Goal: Check status: Check status

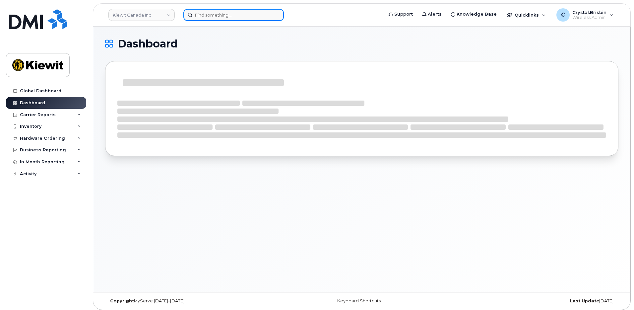
click at [228, 14] on input at bounding box center [233, 15] width 100 height 12
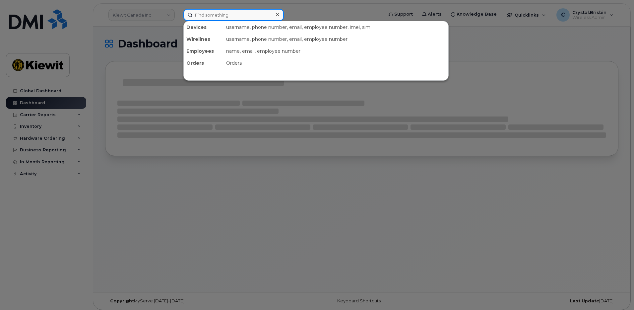
paste input "302601"
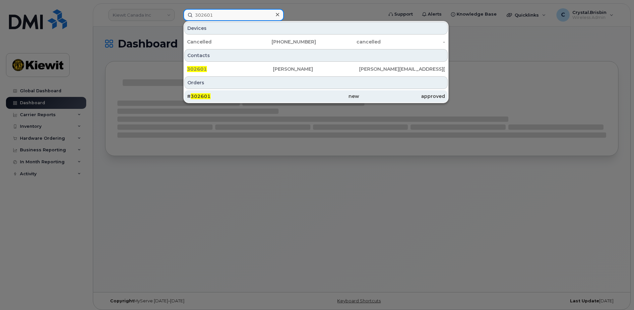
type input "302601"
click at [209, 93] on div "# 302601" at bounding box center [230, 96] width 86 height 7
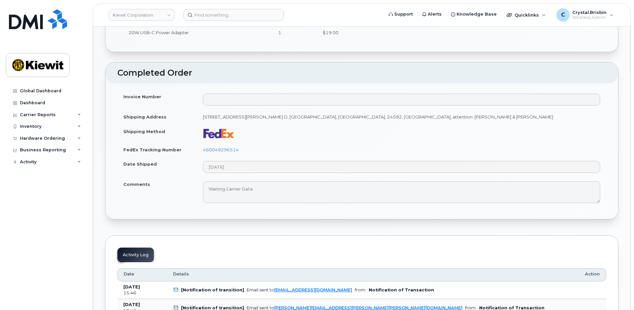
scroll to position [298, 0]
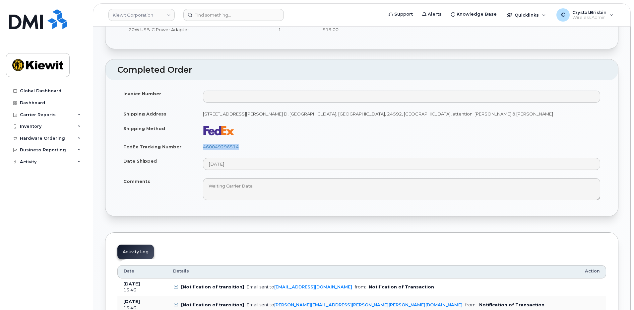
drag, startPoint x: 242, startPoint y: 148, endPoint x: 202, endPoint y: 147, distance: 39.5
click at [202, 147] on td "460049296514" at bounding box center [401, 146] width 409 height 15
copy link "460049296514"
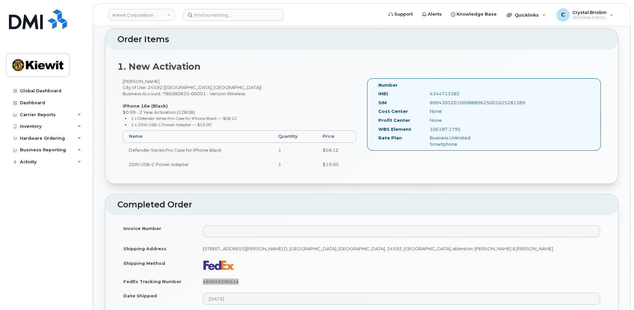
scroll to position [0, 0]
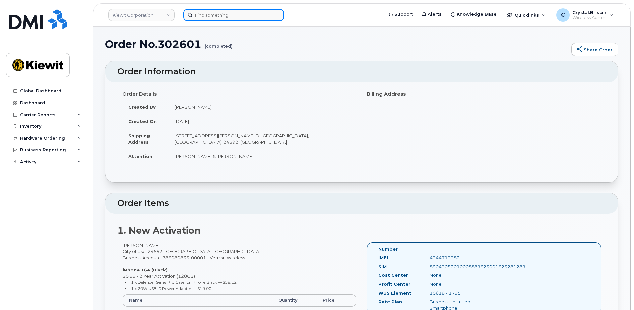
click at [238, 16] on input at bounding box center [233, 15] width 100 height 12
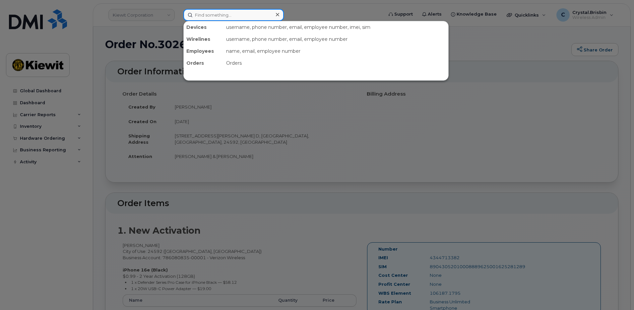
paste input "301523"
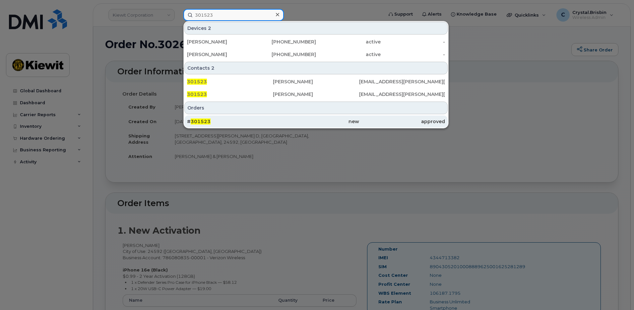
type input "301523"
click at [222, 122] on div "# 301523" at bounding box center [230, 121] width 86 height 7
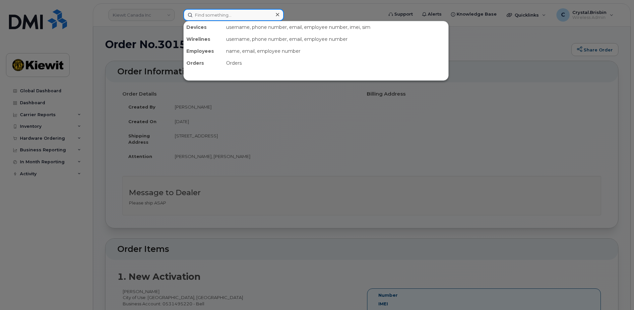
click at [224, 17] on input at bounding box center [233, 15] width 100 height 12
paste input "302839"
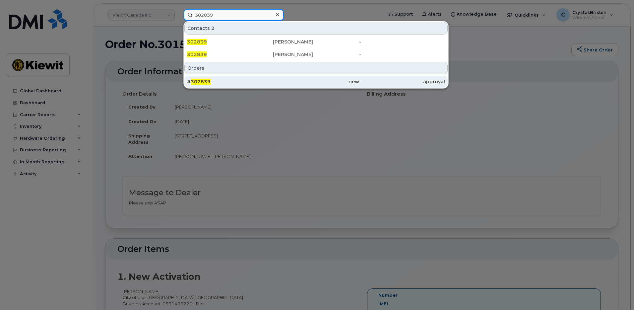
type input "302839"
click at [251, 84] on div "# 302839" at bounding box center [230, 81] width 86 height 7
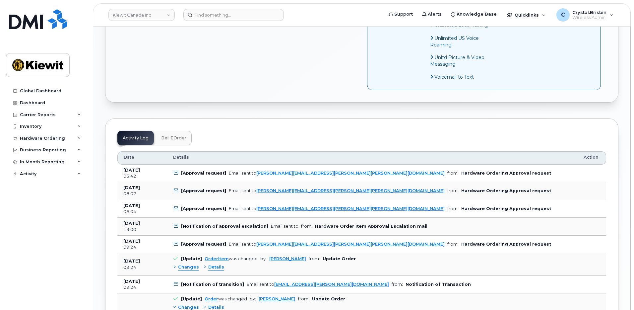
scroll to position [563, 0]
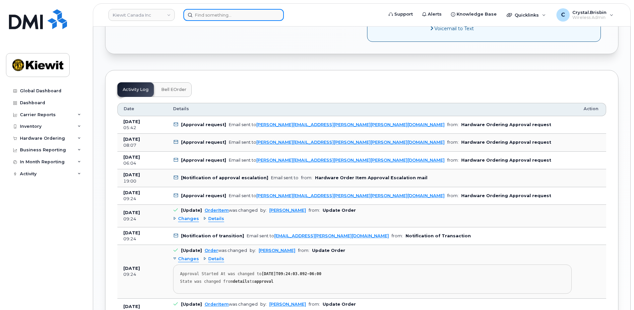
click at [213, 13] on input at bounding box center [233, 15] width 100 height 12
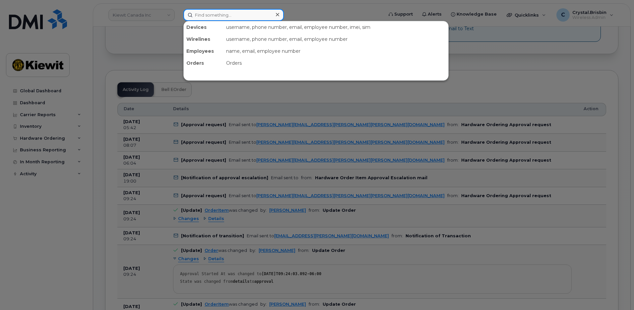
paste input "302648"
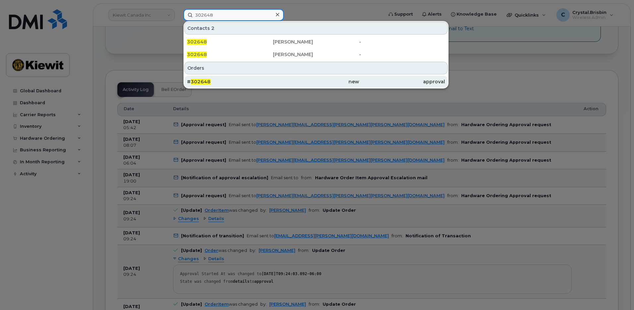
type input "302648"
click at [209, 78] on div "# 302648" at bounding box center [230, 82] width 86 height 12
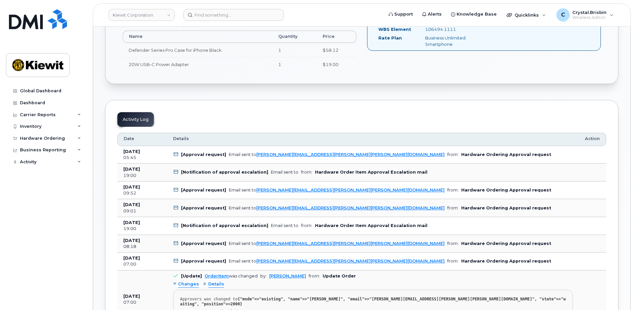
scroll to position [265, 0]
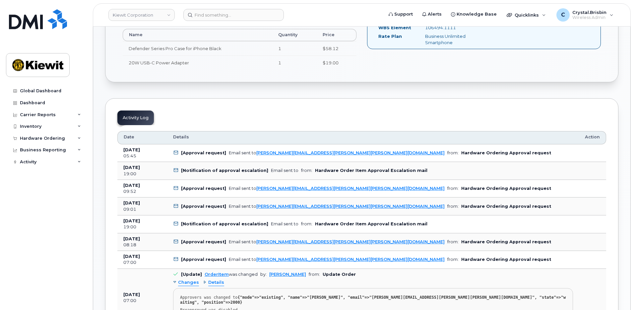
click at [96, 148] on div "Order No.302648 (Waiting On Approval) Share Order Cancel Order × Share This Ord…" at bounding box center [361, 297] width 537 height 1073
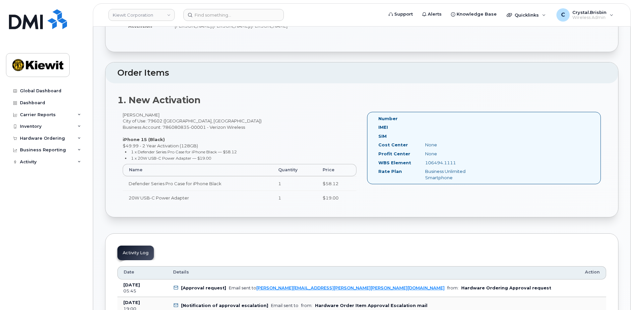
scroll to position [0, 0]
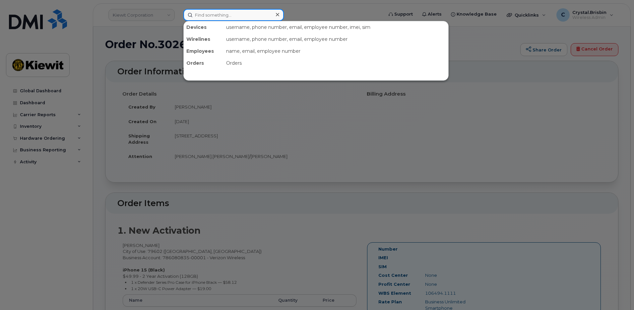
click at [210, 14] on input at bounding box center [233, 15] width 100 height 12
paste input "302654"
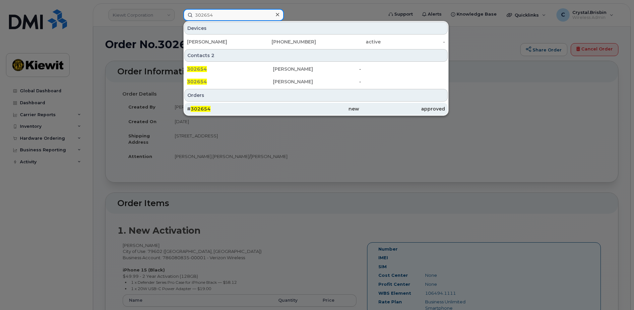
type input "302654"
click at [228, 109] on div "# 302654" at bounding box center [230, 108] width 86 height 7
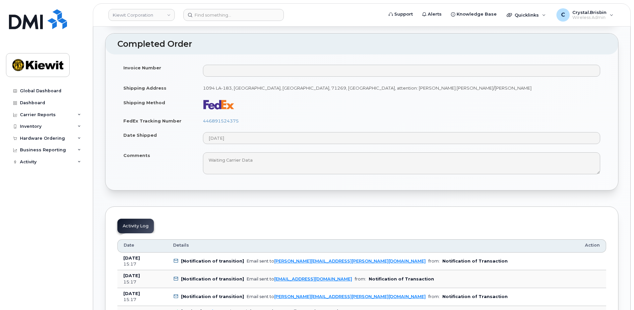
scroll to position [331, 0]
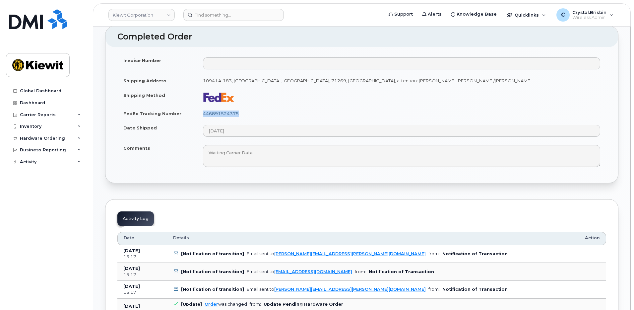
drag, startPoint x: 247, startPoint y: 113, endPoint x: 203, endPoint y: 113, distance: 43.1
click at [203, 113] on td "446891524375" at bounding box center [401, 113] width 409 height 15
copy link "446891524375"
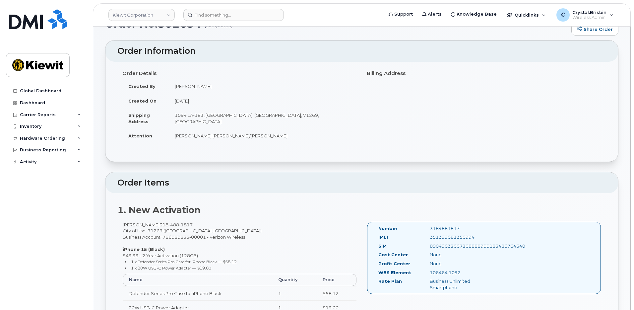
scroll to position [0, 0]
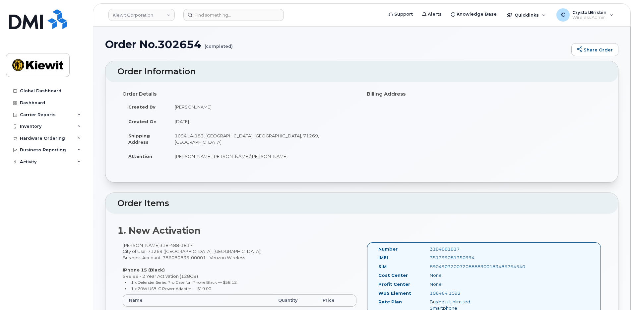
drag, startPoint x: 211, startPoint y: 7, endPoint x: 212, endPoint y: 13, distance: 5.7
click at [211, 7] on header "[PERSON_NAME] Corporation Support Alerts Knowledge Base Quicklinks Suspend / Ca…" at bounding box center [361, 14] width 537 height 23
click at [213, 15] on input at bounding box center [233, 15] width 100 height 12
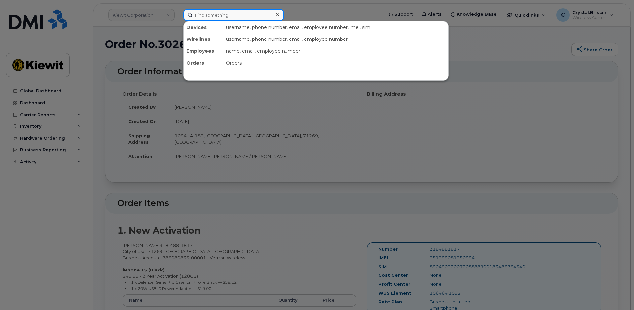
paste input "302662"
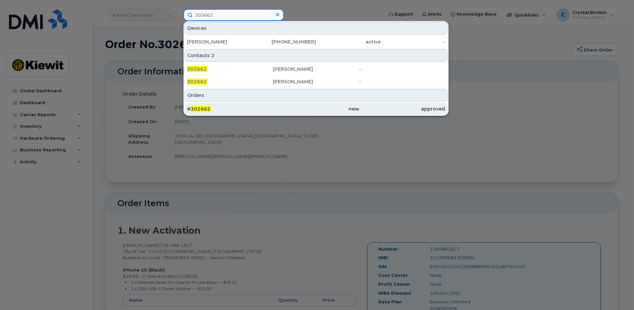
type input "302662"
click at [239, 107] on div "# 302662" at bounding box center [230, 108] width 86 height 7
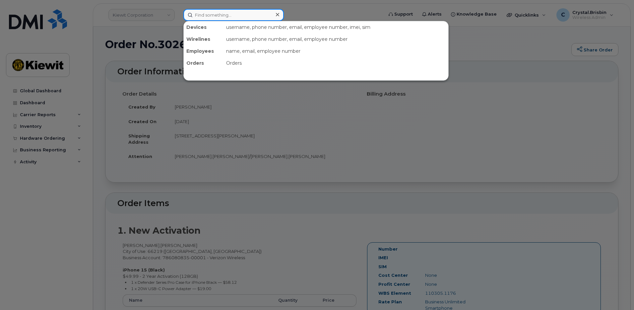
click at [239, 15] on input at bounding box center [233, 15] width 100 height 12
paste input "302699"
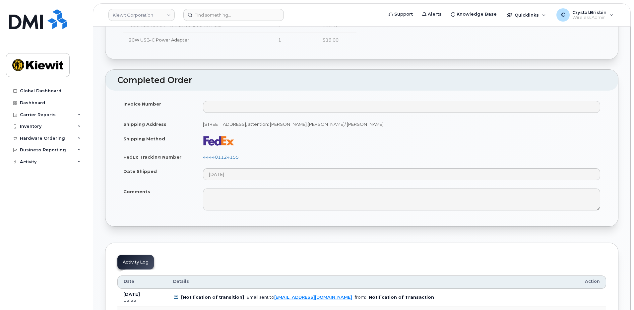
scroll to position [298, 0]
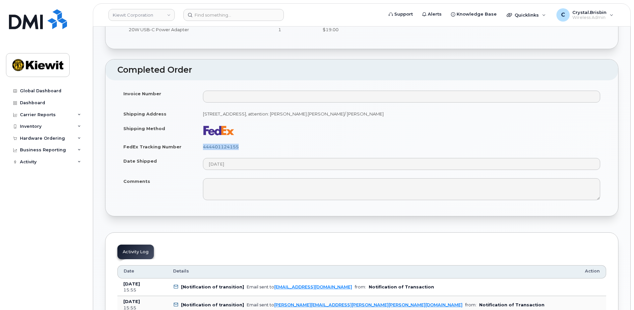
drag, startPoint x: 249, startPoint y: 148, endPoint x: 203, endPoint y: 147, distance: 45.4
click at [203, 147] on td "444401124155" at bounding box center [401, 146] width 409 height 15
copy link "444401124155"
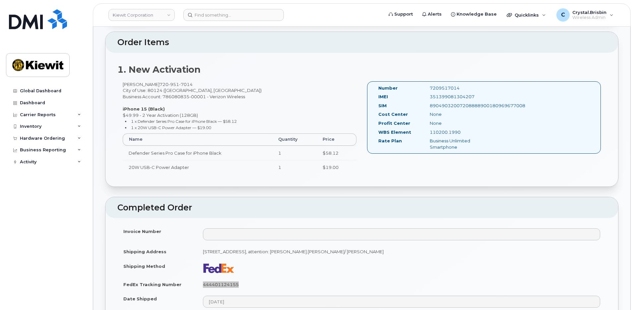
scroll to position [0, 0]
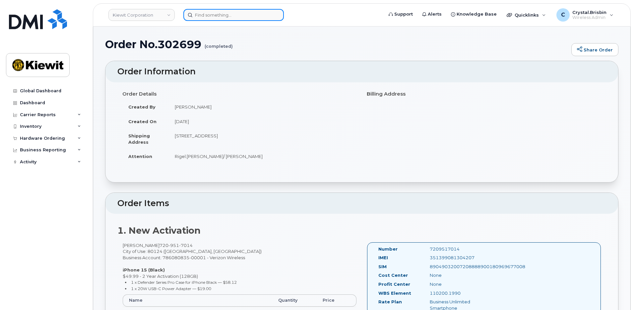
drag, startPoint x: 217, startPoint y: 10, endPoint x: 218, endPoint y: 14, distance: 4.0
click at [217, 12] on input at bounding box center [233, 15] width 100 height 12
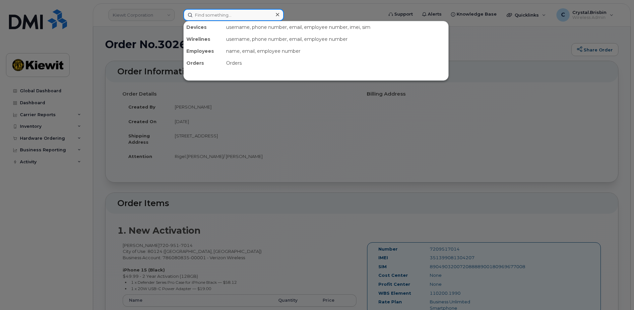
click at [219, 16] on input at bounding box center [233, 15] width 100 height 12
paste input "302702"
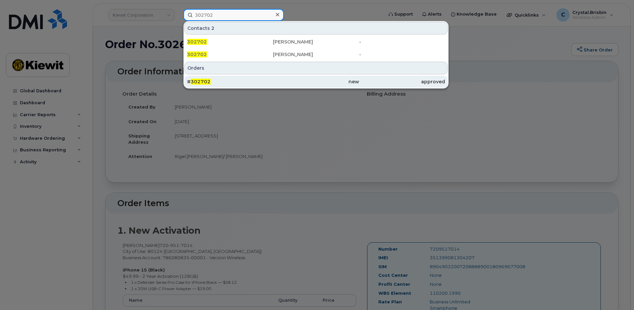
type input "302702"
click at [211, 83] on div "# 302702" at bounding box center [230, 81] width 86 height 7
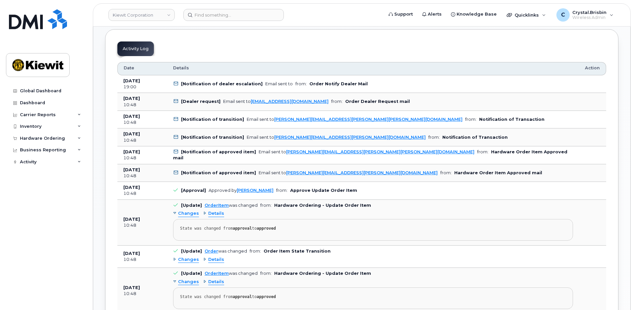
click at [102, 139] on div "Order No.302702 (waiting for dealer) Share Order Cancel Order × Share This Orde…" at bounding box center [361, 246] width 537 height 1108
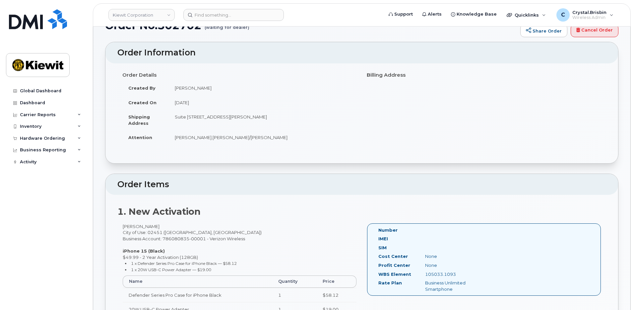
scroll to position [3, 0]
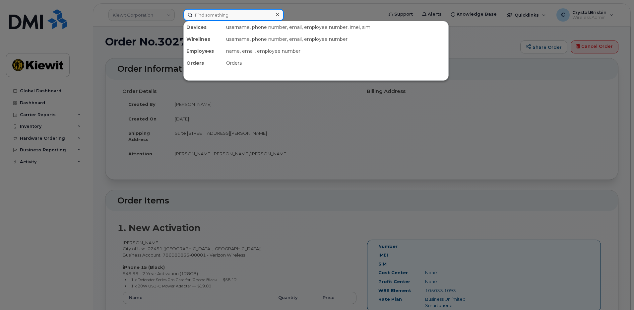
click at [205, 18] on input at bounding box center [233, 15] width 100 height 12
paste input "302734"
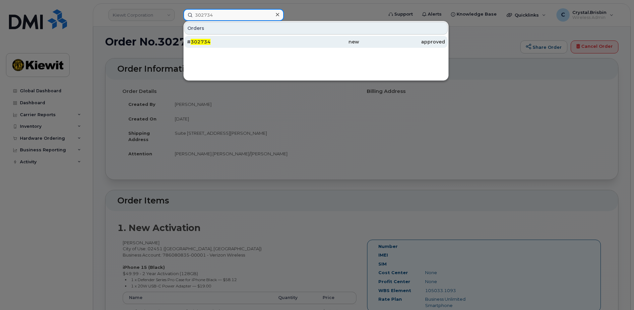
type input "302734"
click at [209, 44] on span "302734" at bounding box center [201, 42] width 20 height 6
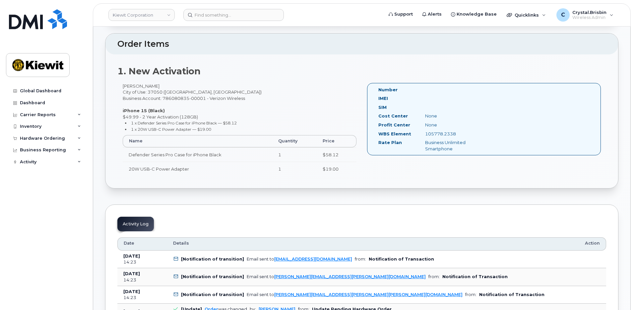
scroll to position [166, 0]
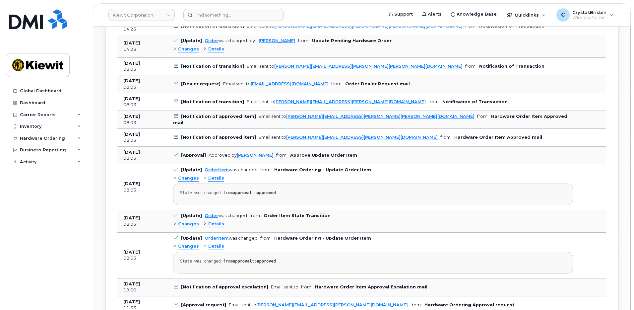
click at [99, 187] on div "Order No.302734 (awaiting to be shipped) Share Order × Share This Order If you …" at bounding box center [361, 171] width 537 height 1145
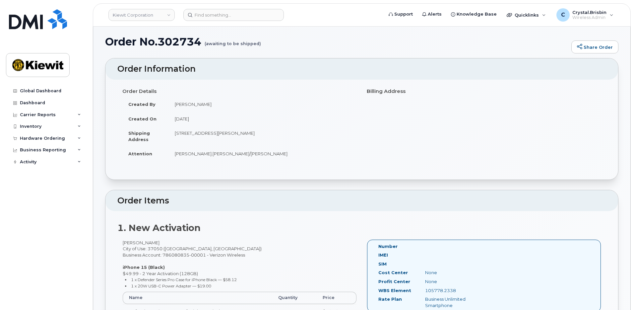
scroll to position [0, 0]
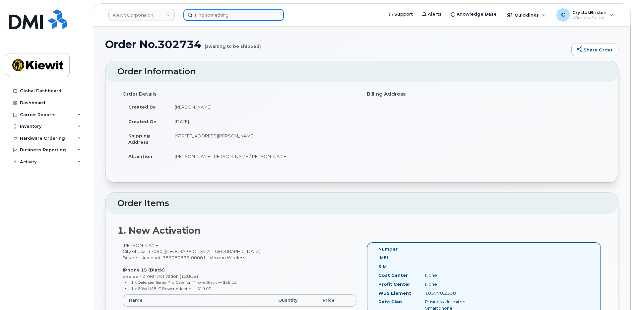
click at [225, 18] on input at bounding box center [233, 15] width 100 height 12
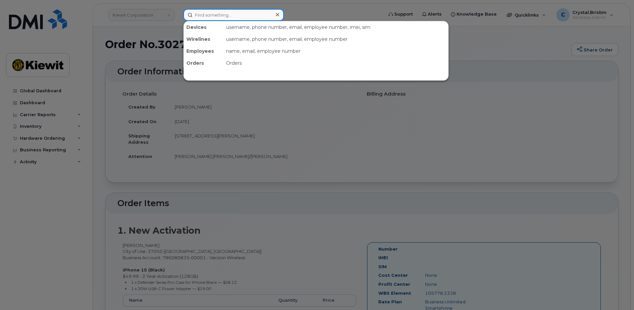
paste input "302747"
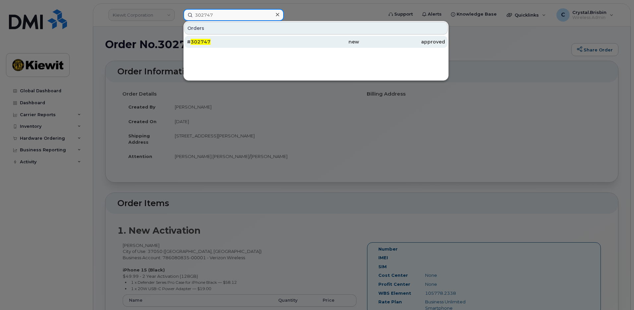
type input "302747"
click at [212, 41] on div "# 302747" at bounding box center [230, 41] width 86 height 7
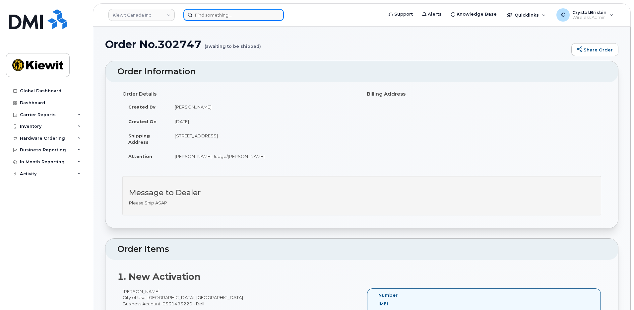
click at [209, 18] on input at bounding box center [233, 15] width 100 height 12
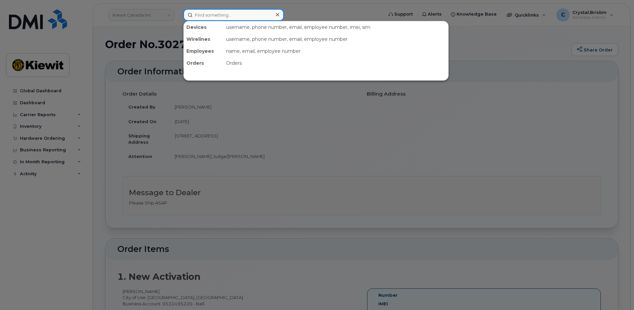
paste input "302747"
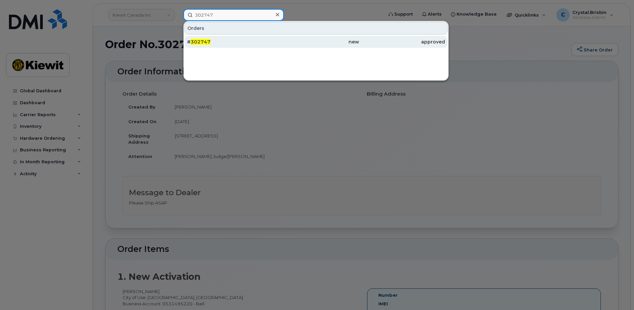
type input "302747"
click at [214, 43] on div "# 302747" at bounding box center [230, 41] width 86 height 7
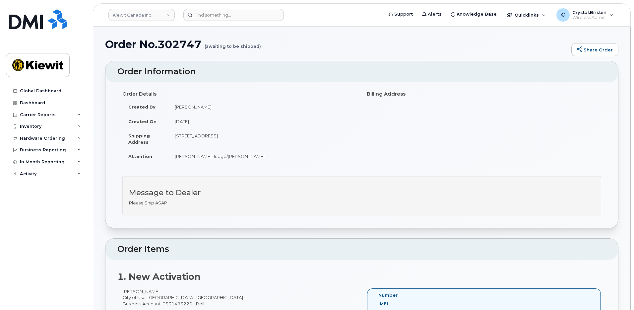
click at [252, 19] on input at bounding box center [233, 15] width 100 height 12
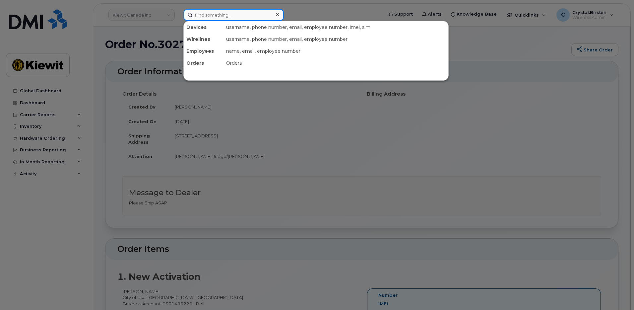
paste input "302850"
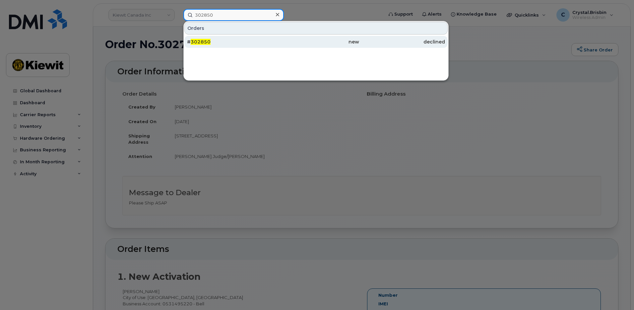
type input "302850"
click at [209, 42] on span "302850" at bounding box center [201, 42] width 20 height 6
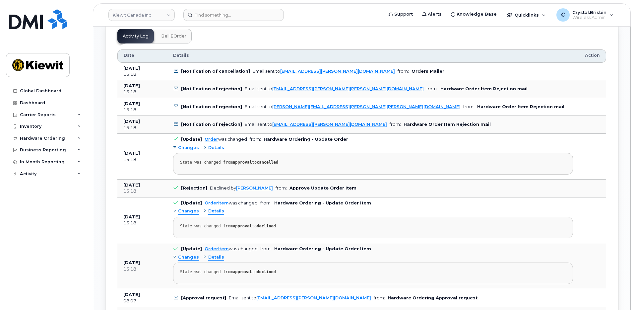
scroll to position [630, 0]
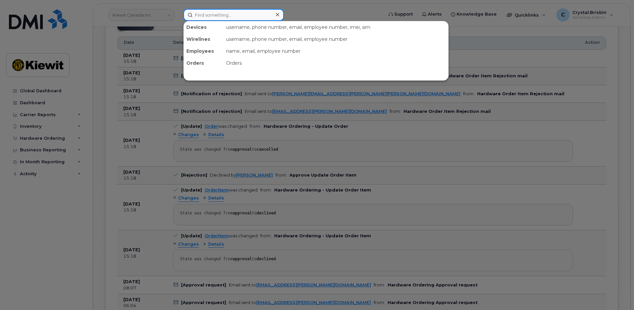
click at [225, 12] on input at bounding box center [233, 15] width 100 height 12
paste input "302750"
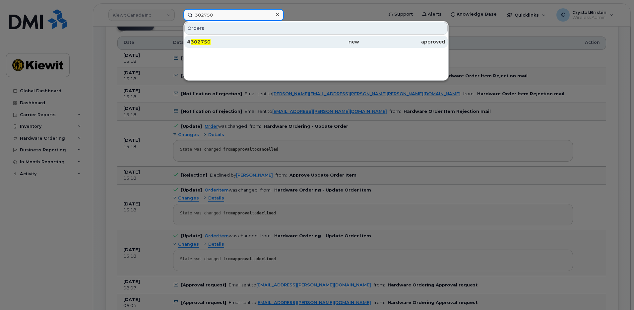
type input "302750"
click at [202, 42] on span "302750" at bounding box center [201, 42] width 20 height 6
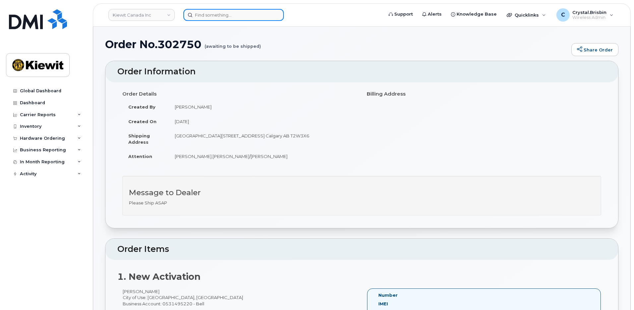
click at [245, 18] on input at bounding box center [233, 15] width 100 height 12
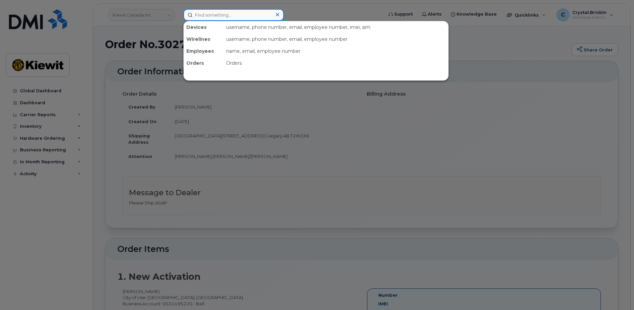
paste input "302664"
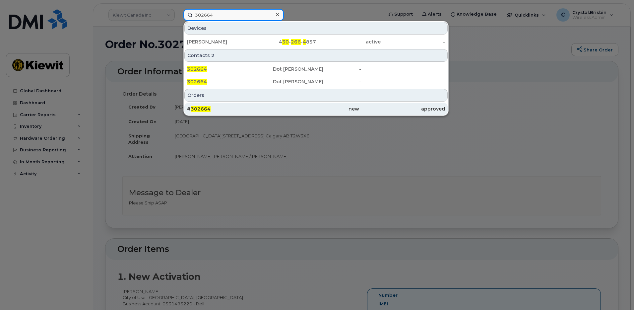
type input "302664"
click at [214, 107] on div "# 302664" at bounding box center [230, 108] width 86 height 7
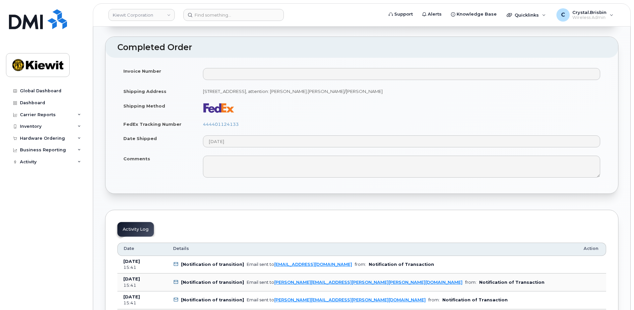
scroll to position [331, 0]
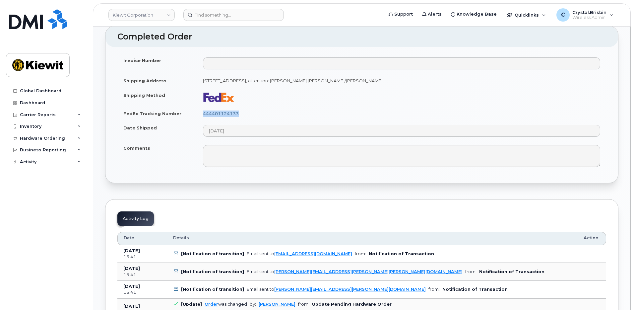
drag, startPoint x: 244, startPoint y: 113, endPoint x: 203, endPoint y: 114, distance: 40.8
click at [203, 114] on td "444401124133" at bounding box center [401, 113] width 409 height 15
copy link "444401124133"
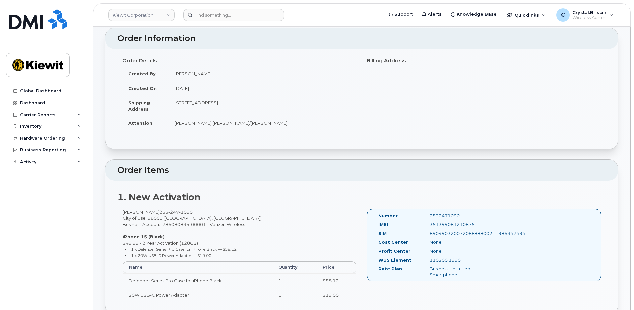
scroll to position [0, 0]
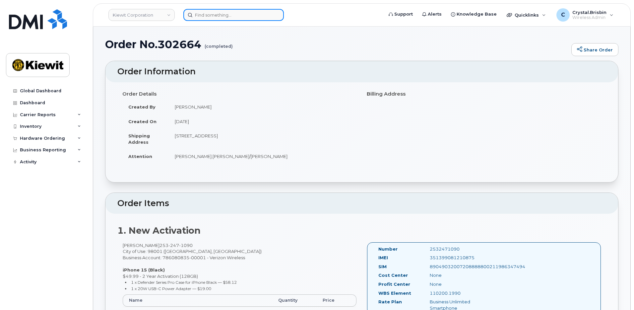
click at [239, 14] on input at bounding box center [233, 15] width 100 height 12
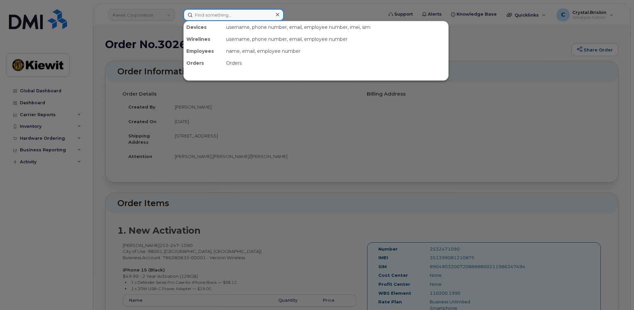
paste input "302924"
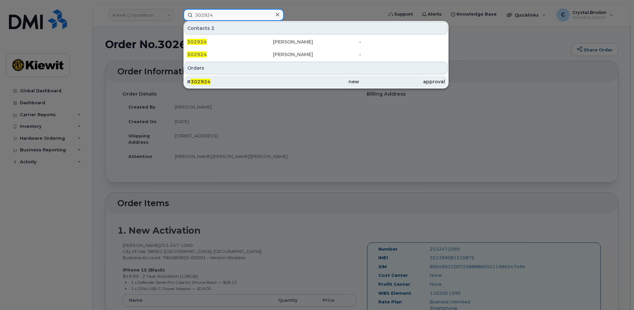
type input "302924"
click at [236, 83] on div "# 302924" at bounding box center [230, 81] width 86 height 7
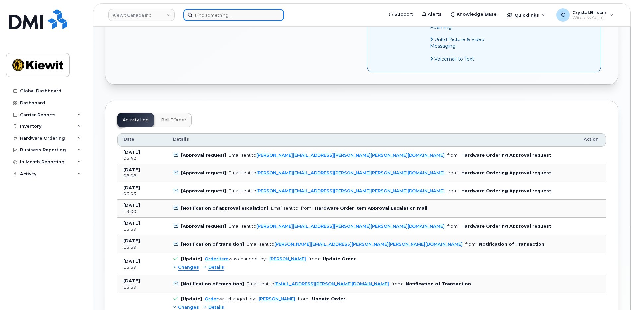
click at [224, 14] on input at bounding box center [233, 15] width 100 height 12
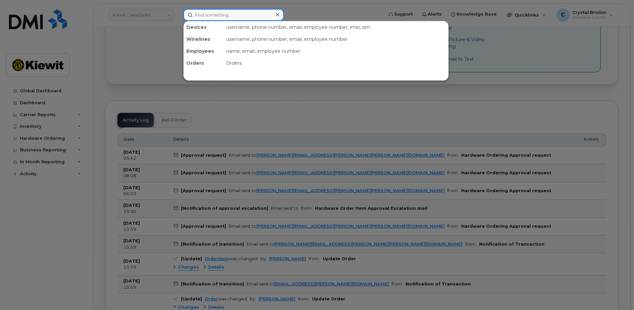
paste input "302608"
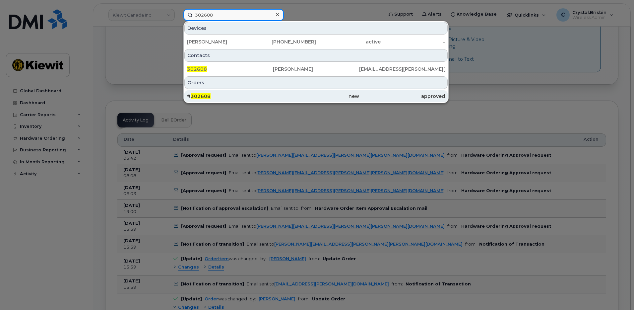
type input "302608"
click at [209, 95] on span "302608" at bounding box center [201, 96] width 20 height 6
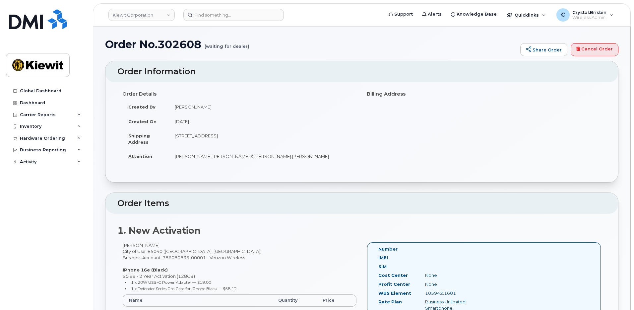
click at [222, 17] on input at bounding box center [233, 15] width 100 height 12
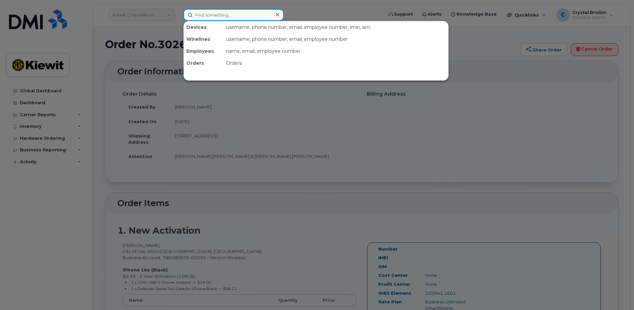
paste input "302940"
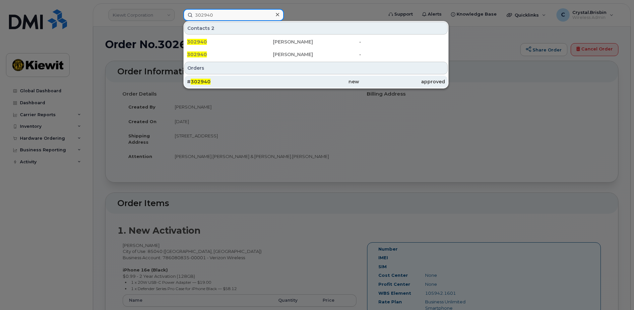
type input "302940"
click at [205, 82] on span "302940" at bounding box center [201, 82] width 20 height 6
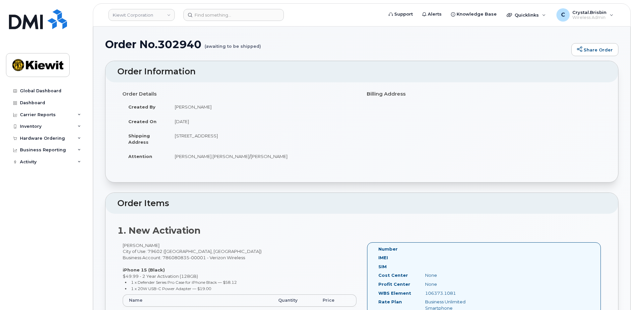
click at [247, 10] on input at bounding box center [233, 15] width 100 height 12
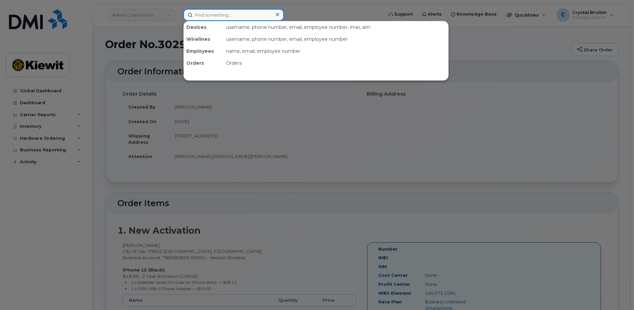
paste input "302946"
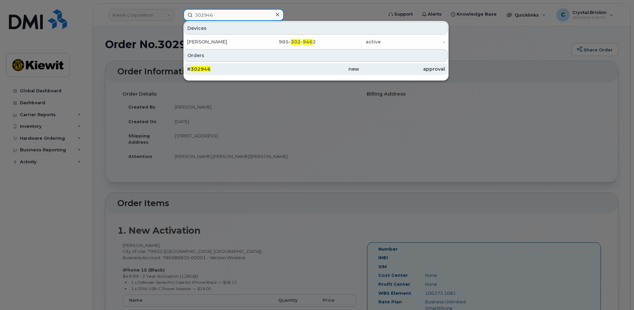
type input "302946"
click at [208, 71] on span "302946" at bounding box center [201, 69] width 20 height 6
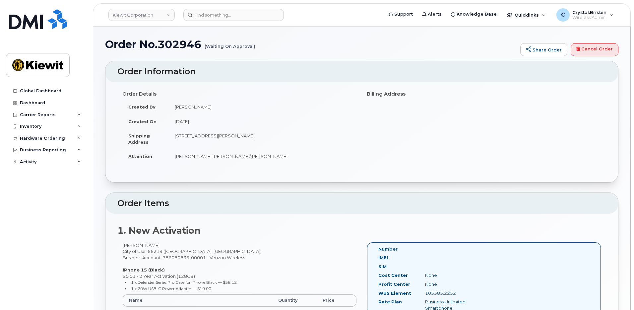
click at [98, 103] on div "Order No.302946 (Waiting On Approval) Share Order Cancel Order × Share This Ord…" at bounding box center [361, 271] width 537 height 489
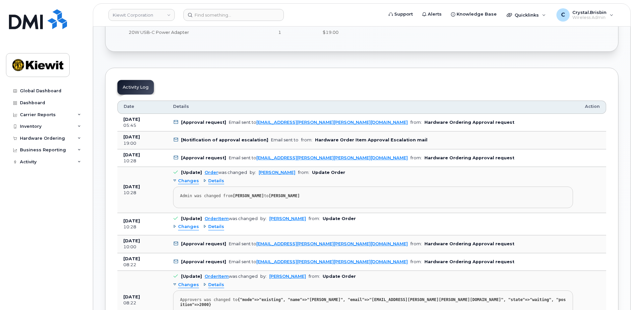
scroll to position [296, 0]
click at [234, 16] on input at bounding box center [233, 15] width 100 height 12
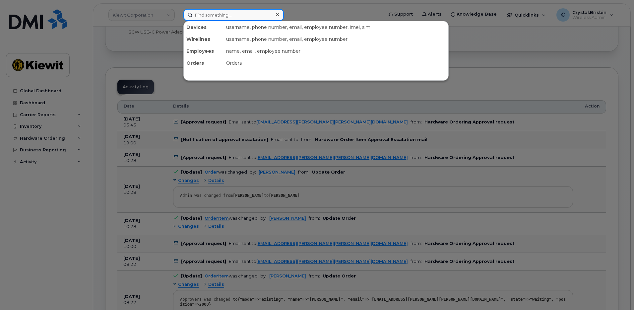
paste input "302950"
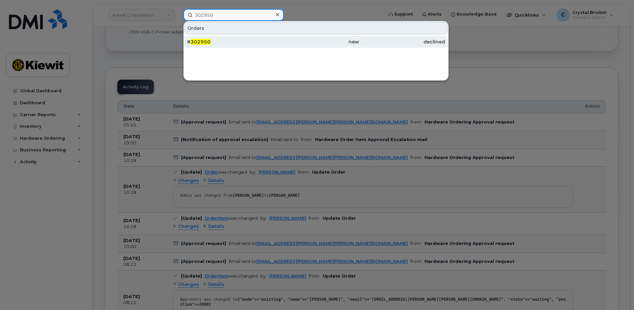
type input "302950"
click at [204, 41] on span "302950" at bounding box center [201, 42] width 20 height 6
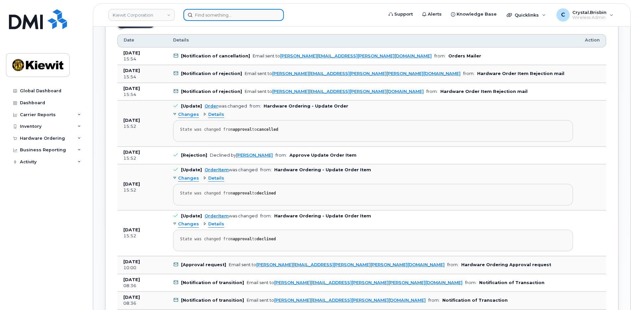
click at [230, 19] on input at bounding box center [233, 15] width 100 height 12
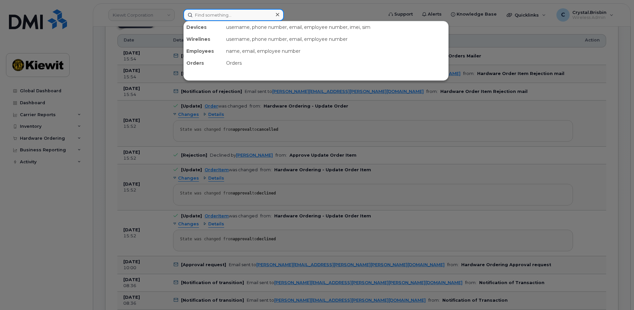
paste input "302698"
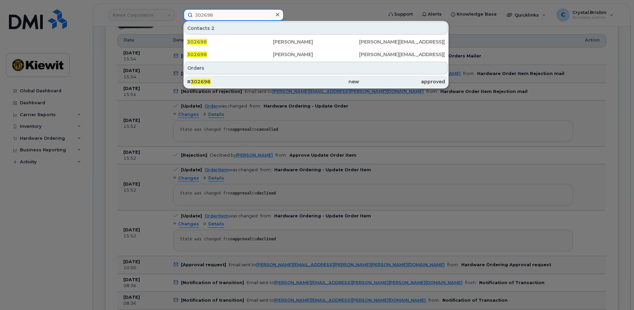
type input "302698"
click at [220, 82] on div "# 302698" at bounding box center [230, 81] width 86 height 7
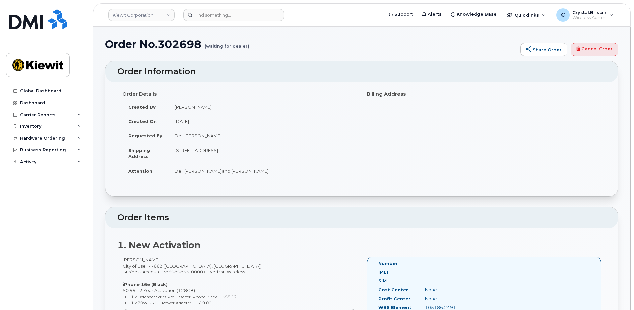
click at [204, 17] on input at bounding box center [233, 15] width 100 height 12
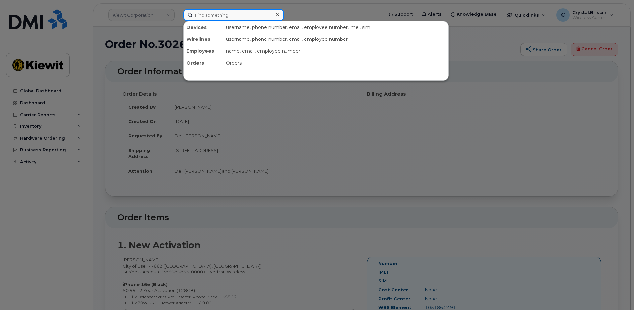
paste input "302444"
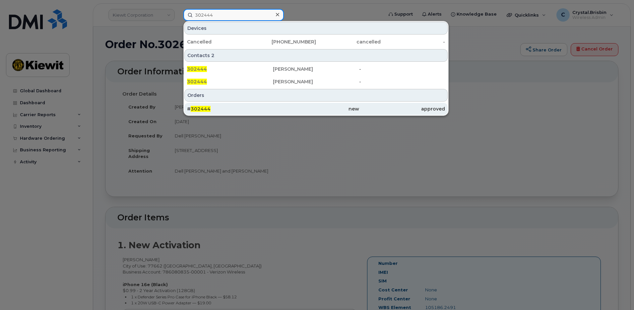
type input "302444"
click at [208, 109] on span "302444" at bounding box center [201, 109] width 20 height 6
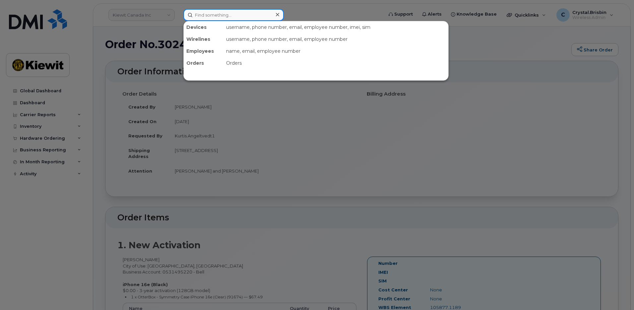
click at [205, 16] on input at bounding box center [233, 15] width 100 height 12
paste input "301523"
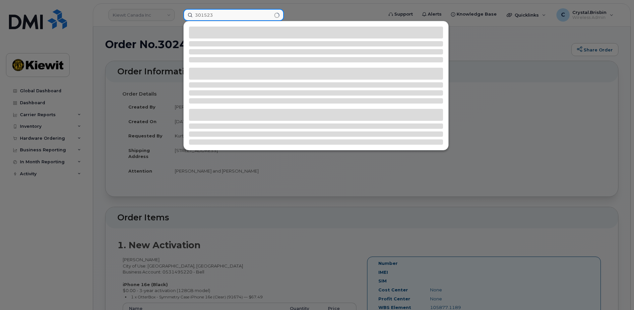
type input "301523"
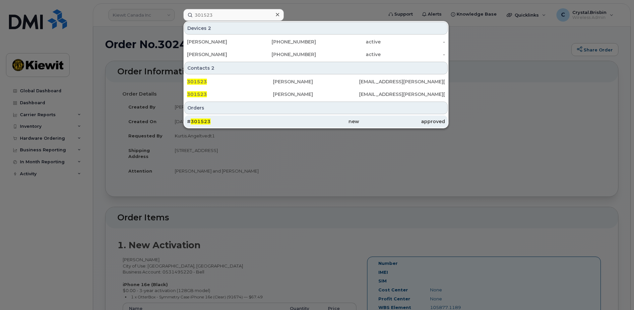
click at [215, 118] on div "# 301523" at bounding box center [230, 121] width 86 height 7
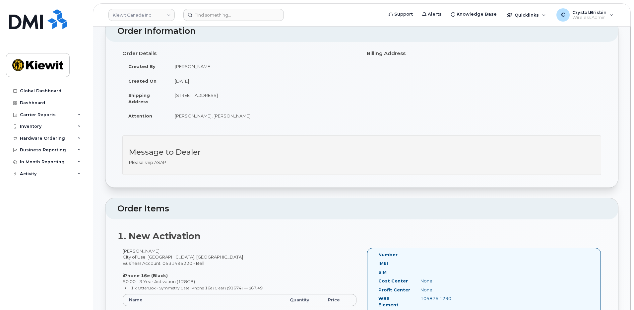
scroll to position [33, 0]
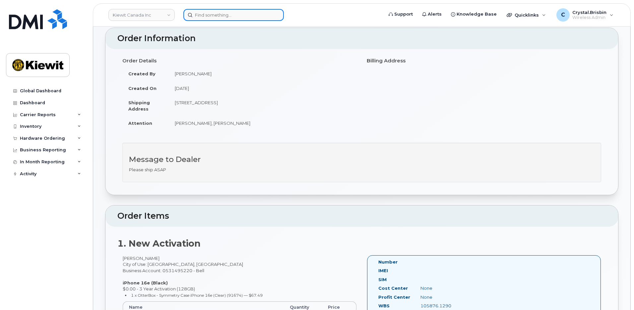
click at [205, 19] on input at bounding box center [233, 15] width 100 height 12
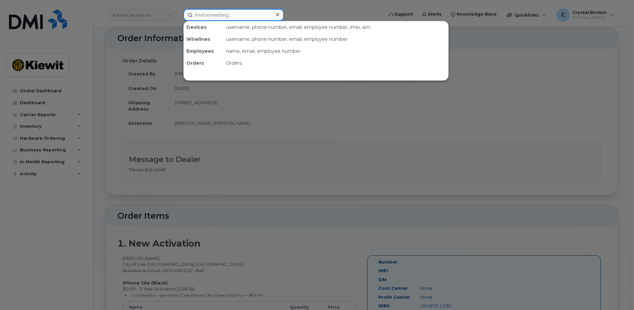
paste input "302747"
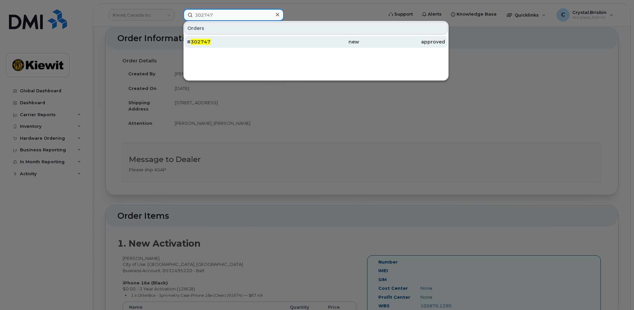
type input "302747"
click at [206, 43] on span "302747" at bounding box center [201, 42] width 20 height 6
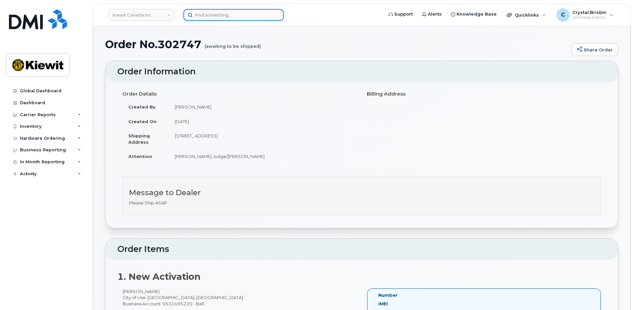
click at [211, 17] on input at bounding box center [233, 15] width 100 height 12
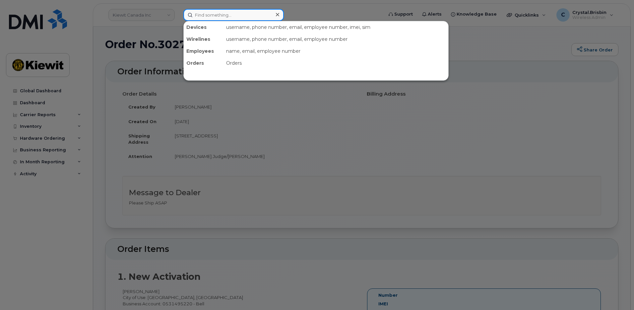
paste input "302750"
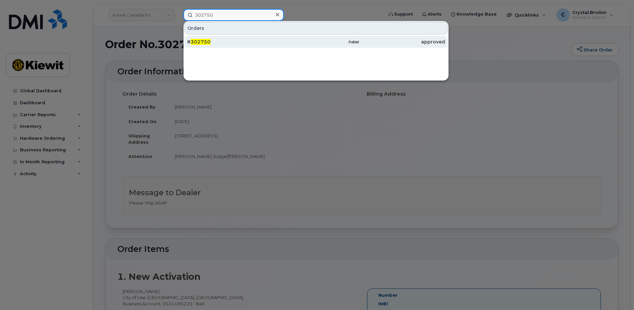
type input "302750"
click at [205, 43] on span "302750" at bounding box center [201, 42] width 20 height 6
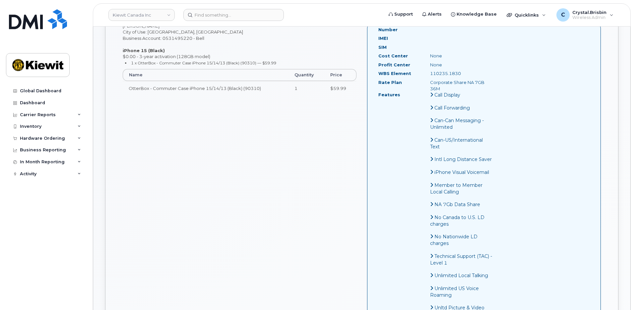
scroll to position [398, 0]
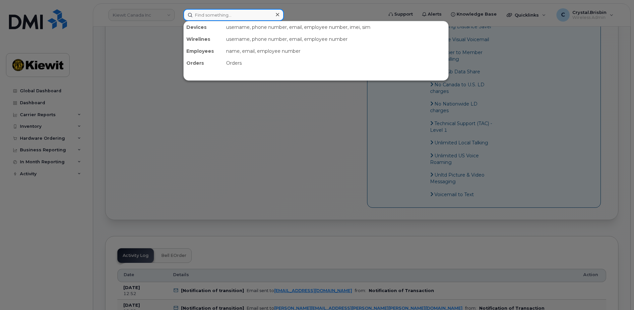
click at [226, 13] on input at bounding box center [233, 15] width 100 height 12
paste input "302452"
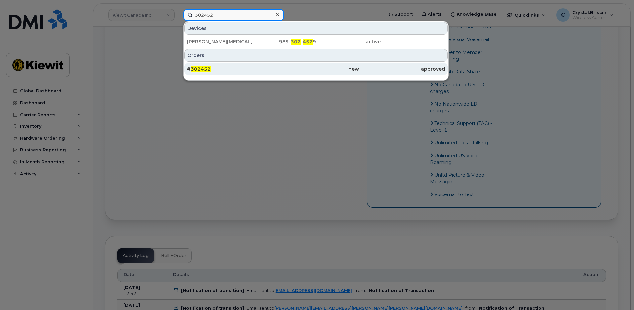
type input "302452"
click at [226, 69] on div "# 302452" at bounding box center [230, 69] width 86 height 7
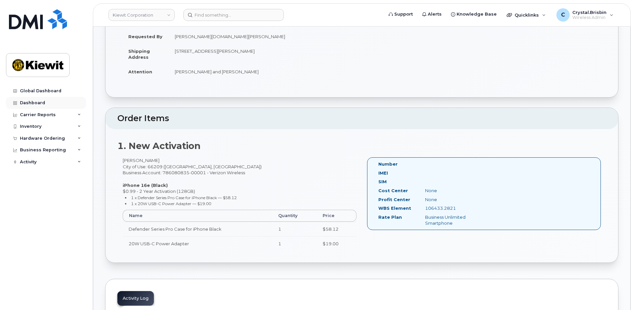
scroll to position [99, 0]
click at [213, 17] on input at bounding box center [233, 15] width 100 height 12
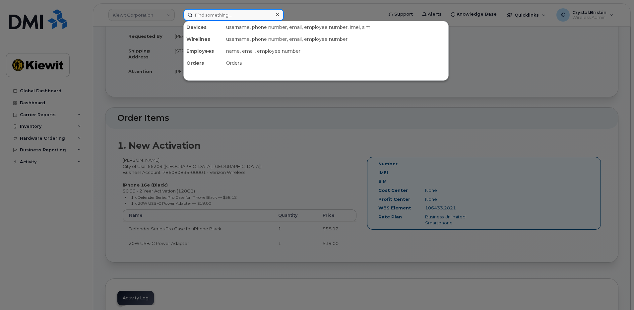
paste input "302779"
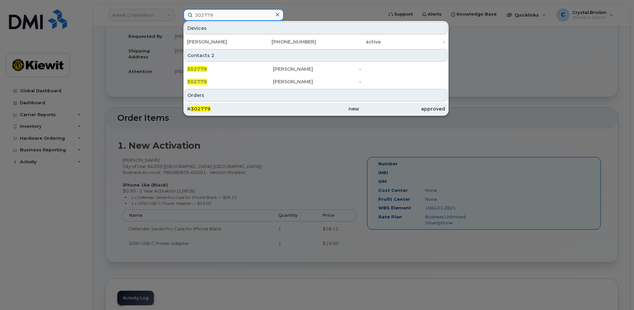
type input "302779"
click at [206, 105] on div "# 302779" at bounding box center [230, 109] width 86 height 12
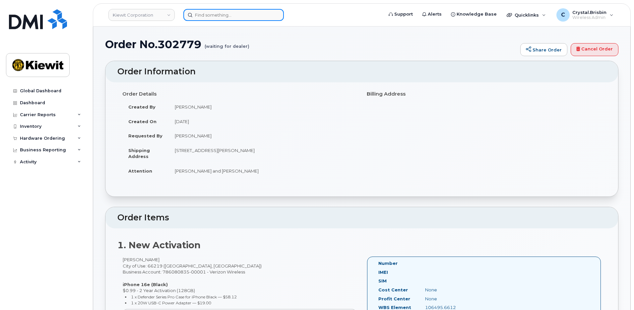
click at [215, 16] on input at bounding box center [233, 15] width 100 height 12
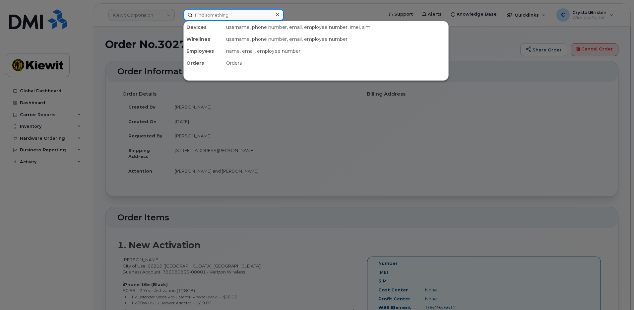
paste input "302573"
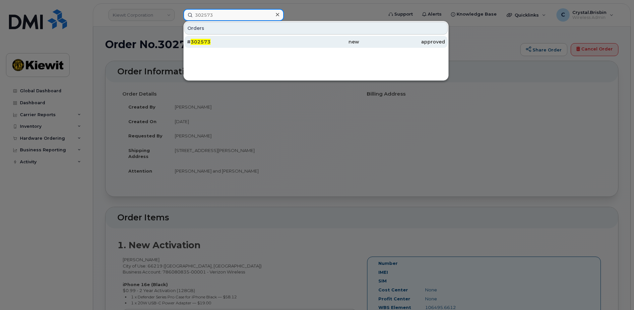
type input "302573"
click at [209, 42] on span "302573" at bounding box center [201, 42] width 20 height 6
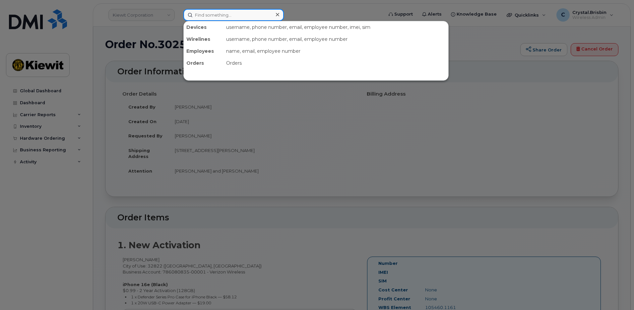
click at [227, 15] on input at bounding box center [233, 15] width 100 height 12
paste input "302754"
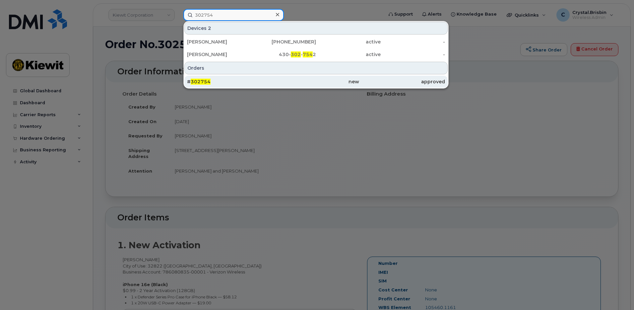
type input "302754"
click at [213, 81] on div "# 302754" at bounding box center [230, 81] width 86 height 7
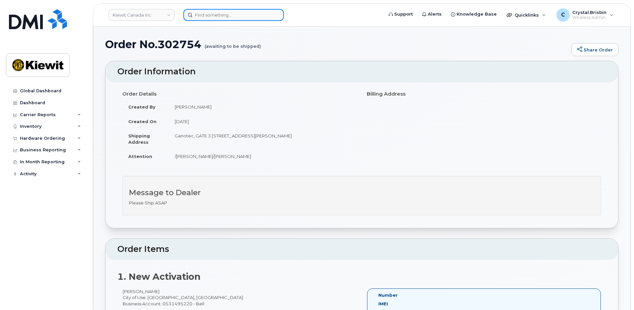
click at [237, 20] on input at bounding box center [233, 15] width 100 height 12
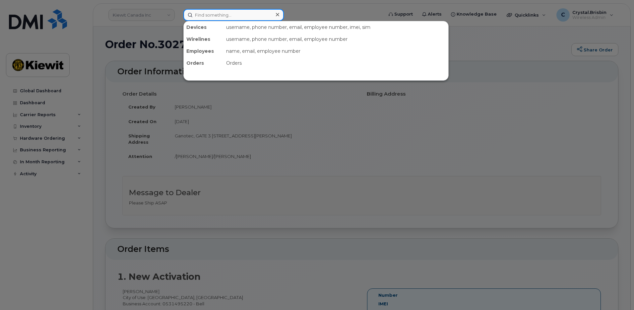
click at [237, 18] on input at bounding box center [233, 15] width 100 height 12
paste input "302780"
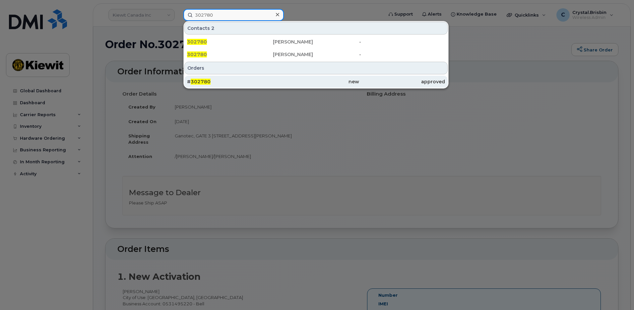
type input "302780"
click at [208, 81] on span "302780" at bounding box center [201, 82] width 20 height 6
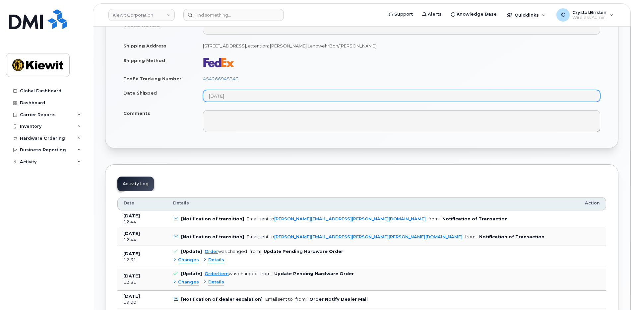
scroll to position [365, 0]
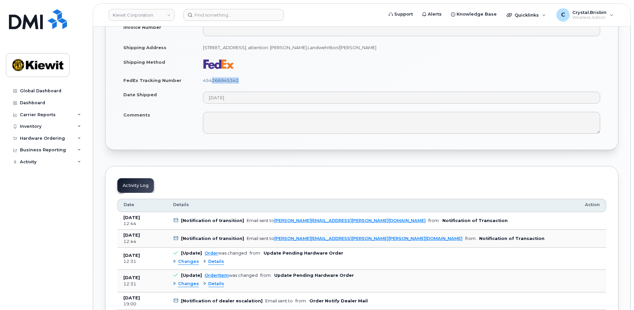
drag, startPoint x: 251, startPoint y: 80, endPoint x: 210, endPoint y: 80, distance: 40.1
click at [210, 80] on td "454266945342" at bounding box center [401, 80] width 409 height 15
click at [247, 79] on td "454266945342" at bounding box center [401, 80] width 409 height 15
drag, startPoint x: 247, startPoint y: 80, endPoint x: 200, endPoint y: 79, distance: 47.1
click at [200, 79] on td "454266945342" at bounding box center [401, 80] width 409 height 15
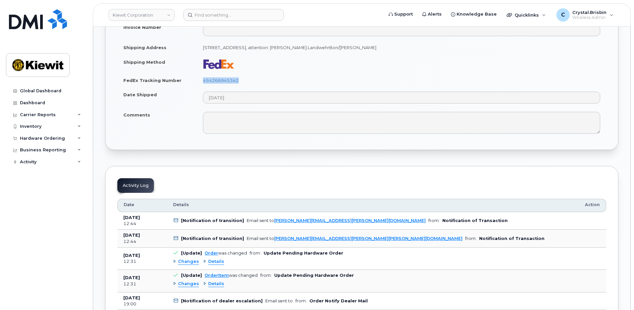
copy link "454266945342"
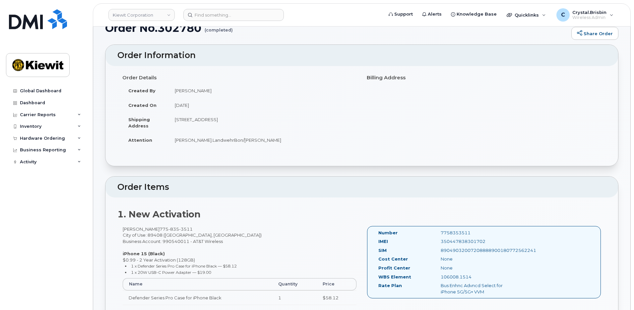
scroll to position [0, 0]
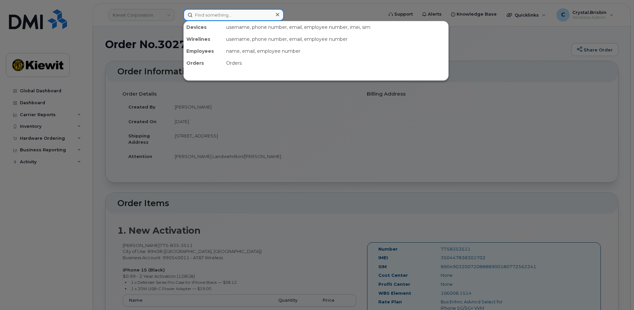
click at [227, 15] on input at bounding box center [233, 15] width 100 height 12
paste input "302817"
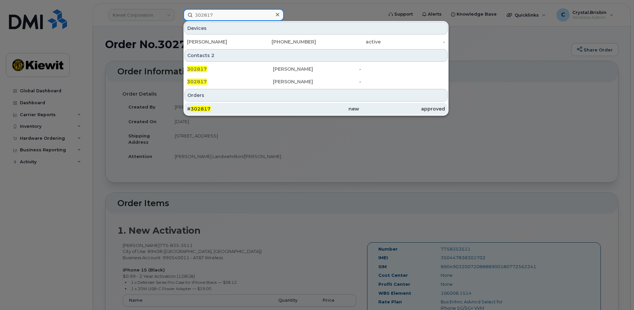
type input "302817"
click at [206, 106] on span "302817" at bounding box center [201, 109] width 20 height 6
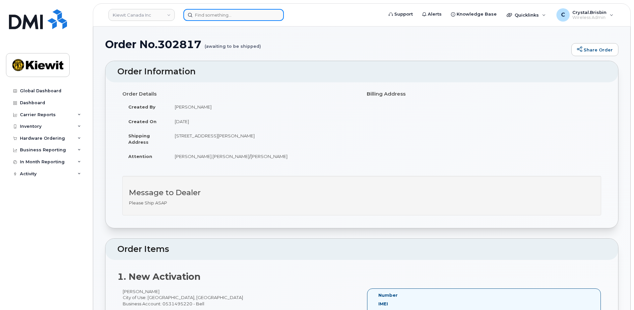
click at [218, 18] on input at bounding box center [233, 15] width 100 height 12
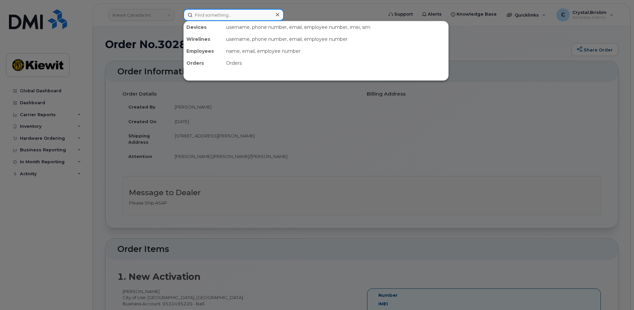
paste input "302184"
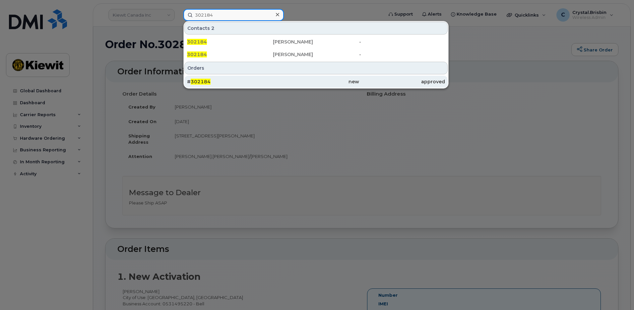
type input "302184"
click at [222, 83] on div "# 302184" at bounding box center [230, 81] width 86 height 7
